Goal: Task Accomplishment & Management: Use online tool/utility

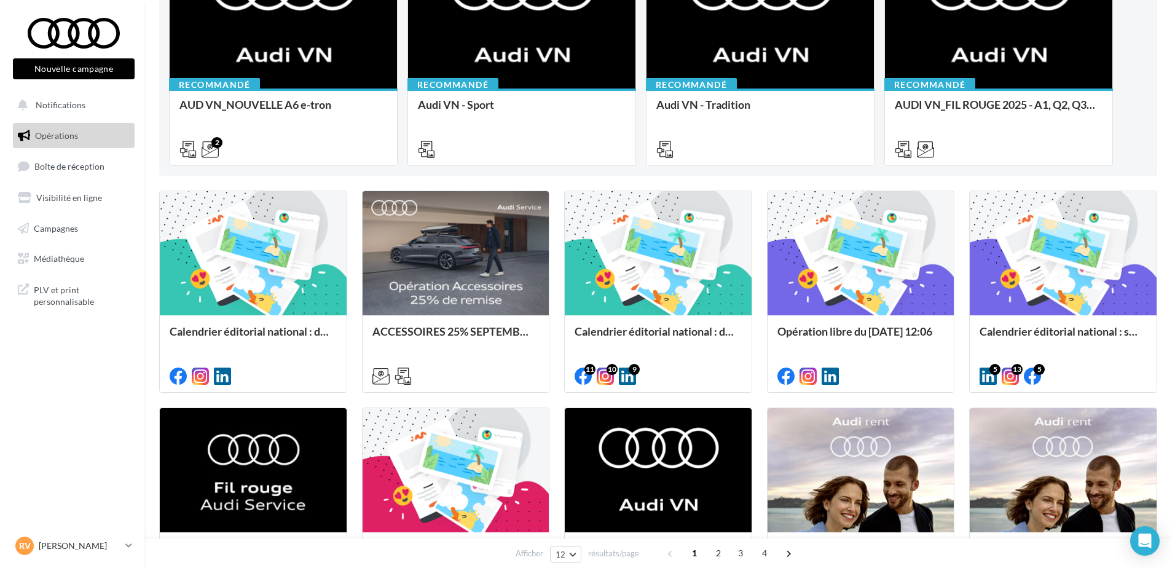
scroll to position [246, 0]
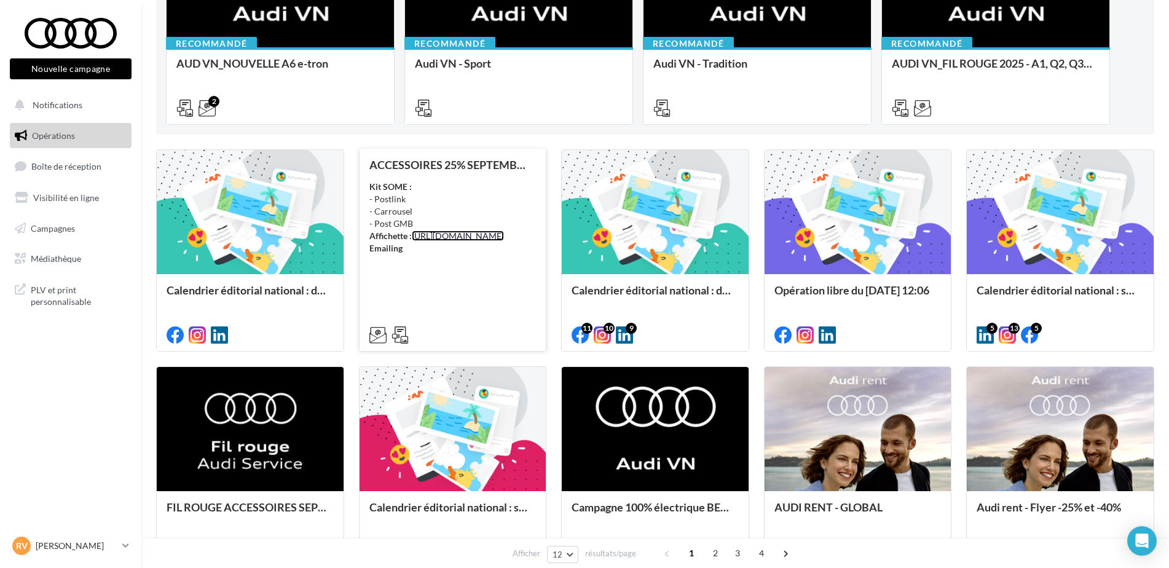
click at [434, 241] on link "[URL][DOMAIN_NAME]" at bounding box center [458, 235] width 92 height 10
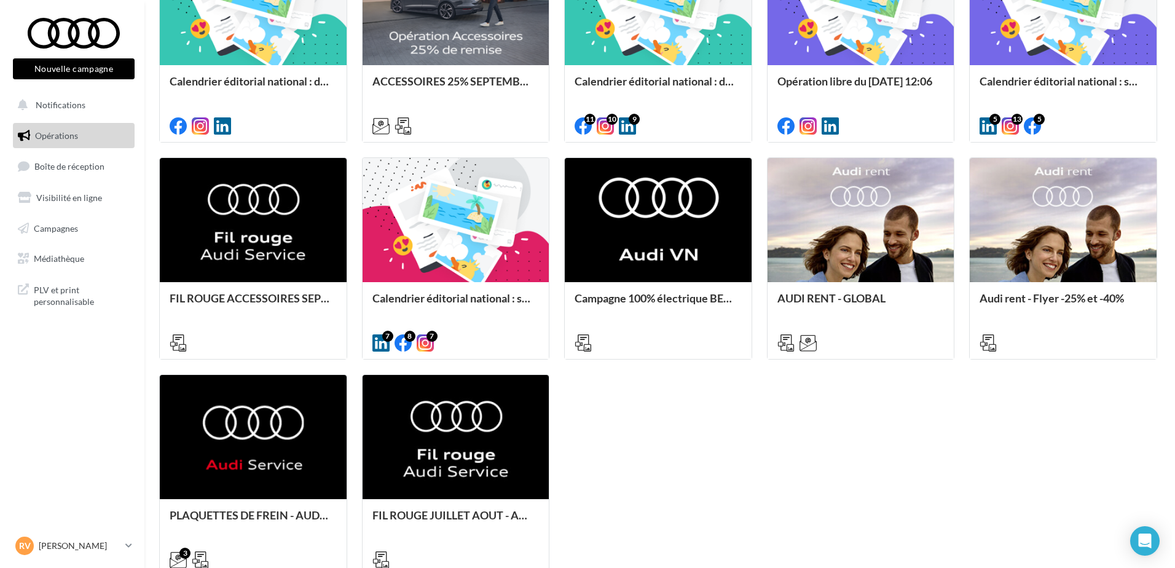
scroll to position [246, 0]
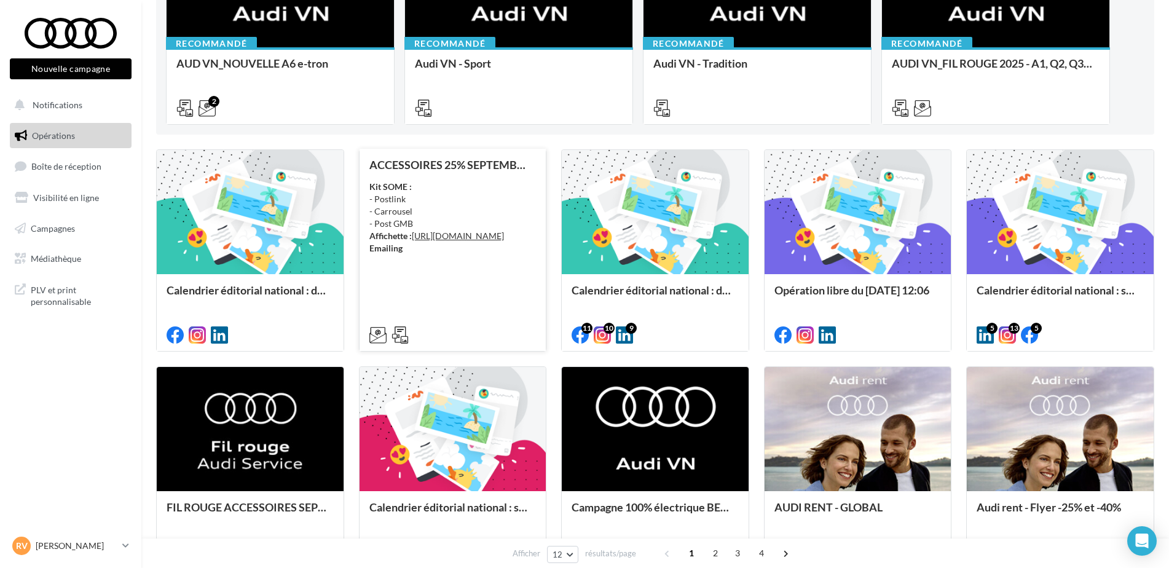
click at [512, 184] on div "Kit SOME : - Postlink - Carrousel - Post GMB Affichette : https://audi.get-it-s…" at bounding box center [452, 218] width 167 height 74
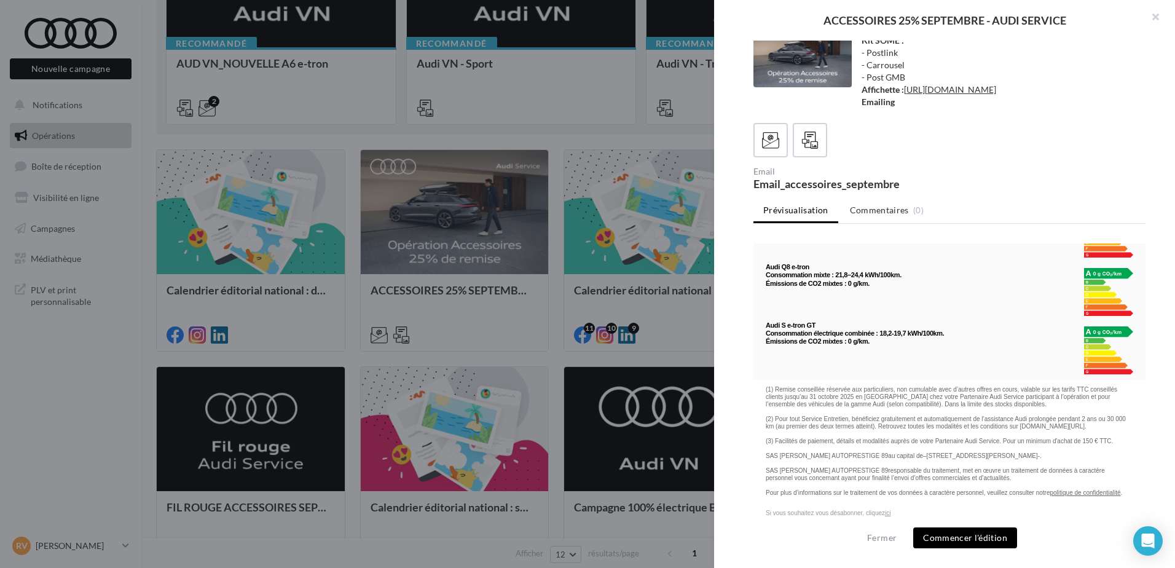
scroll to position [3555, 0]
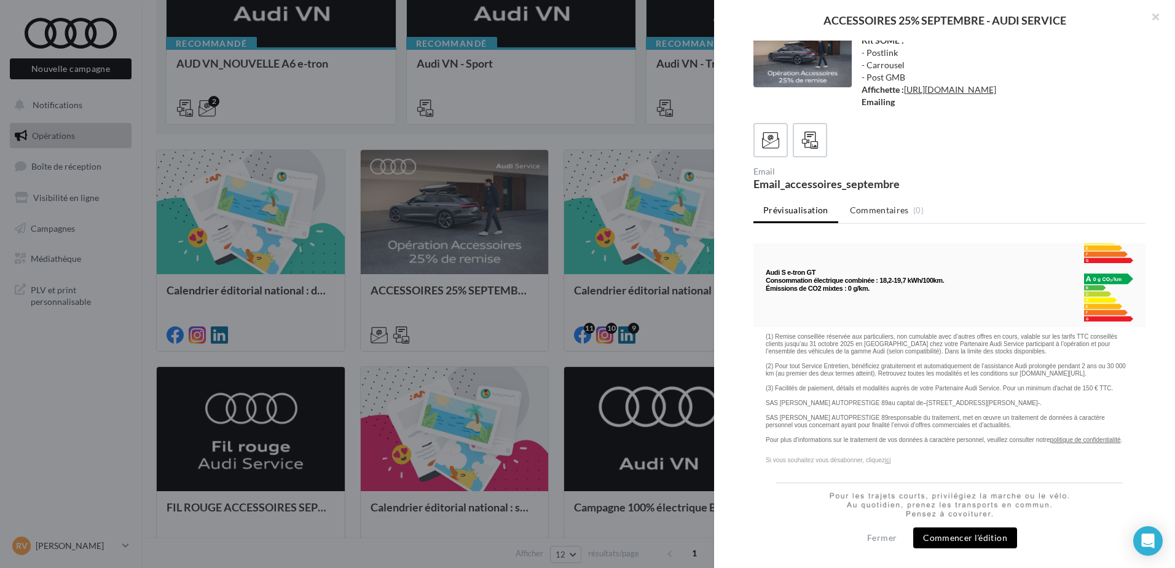
click at [968, 540] on button "Commencer l'édition" at bounding box center [965, 537] width 104 height 21
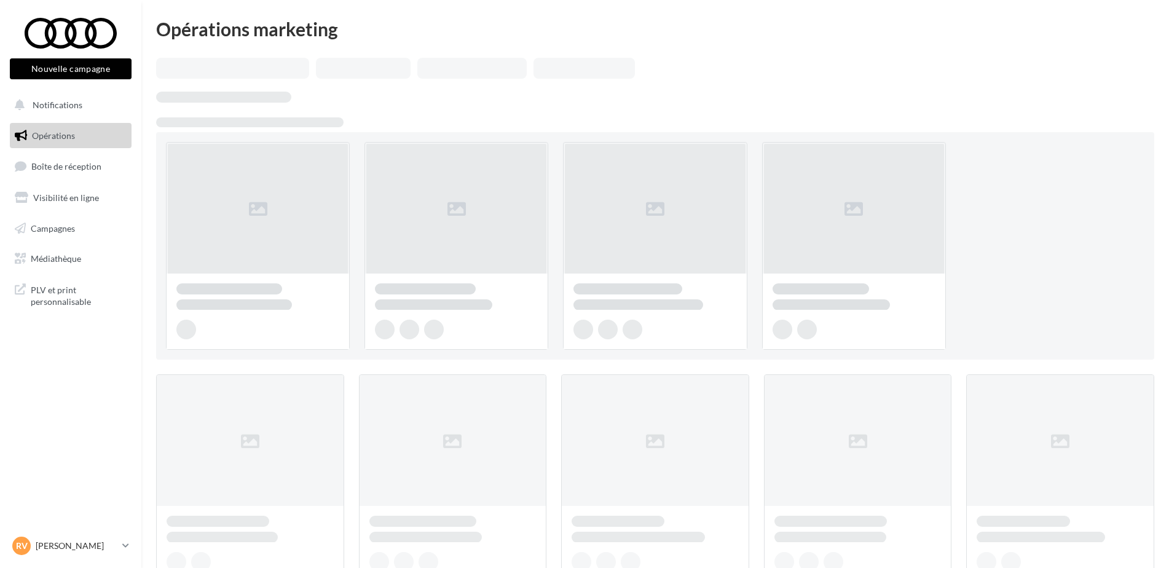
scroll to position [246, 0]
